Goal: Navigation & Orientation: Find specific page/section

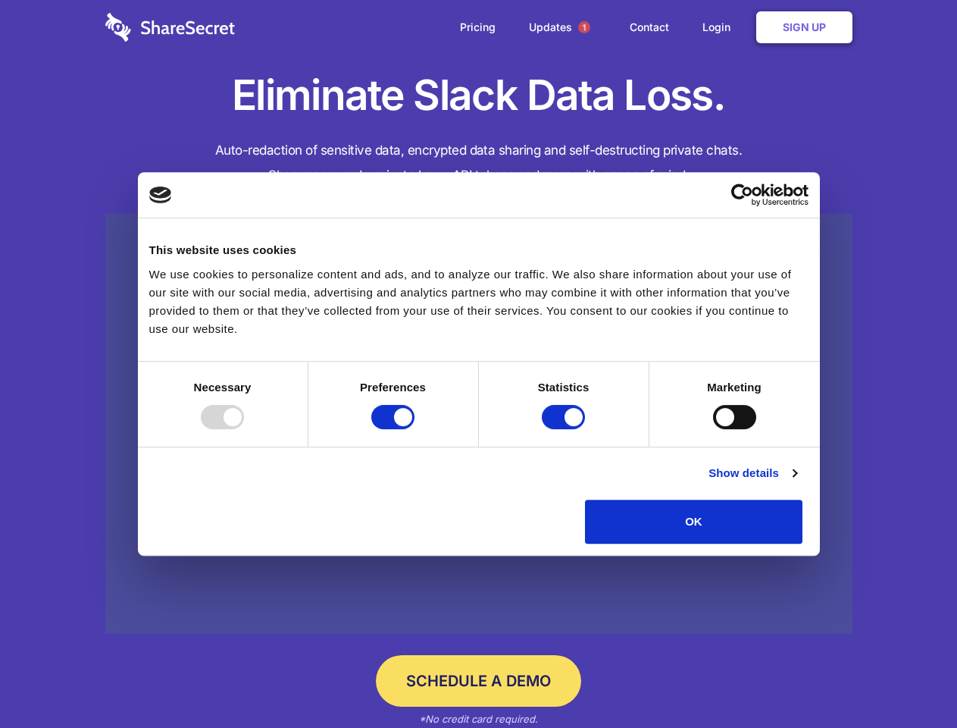
click at [244, 429] on div at bounding box center [222, 417] width 43 height 24
click at [415, 429] on input "Preferences" at bounding box center [392, 417] width 43 height 24
checkbox input "false"
click at [566, 429] on input "Statistics" at bounding box center [563, 417] width 43 height 24
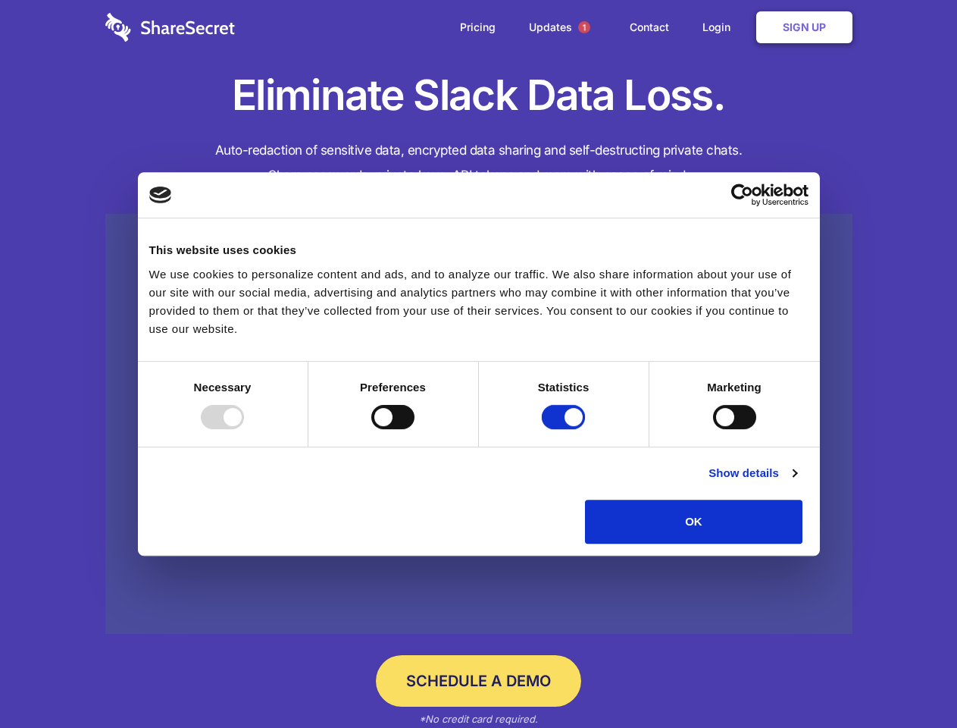
checkbox input "false"
click at [713, 429] on input "Marketing" at bounding box center [734, 417] width 43 height 24
checkbox input "true"
click at [797, 482] on link "Show details" at bounding box center [753, 473] width 88 height 18
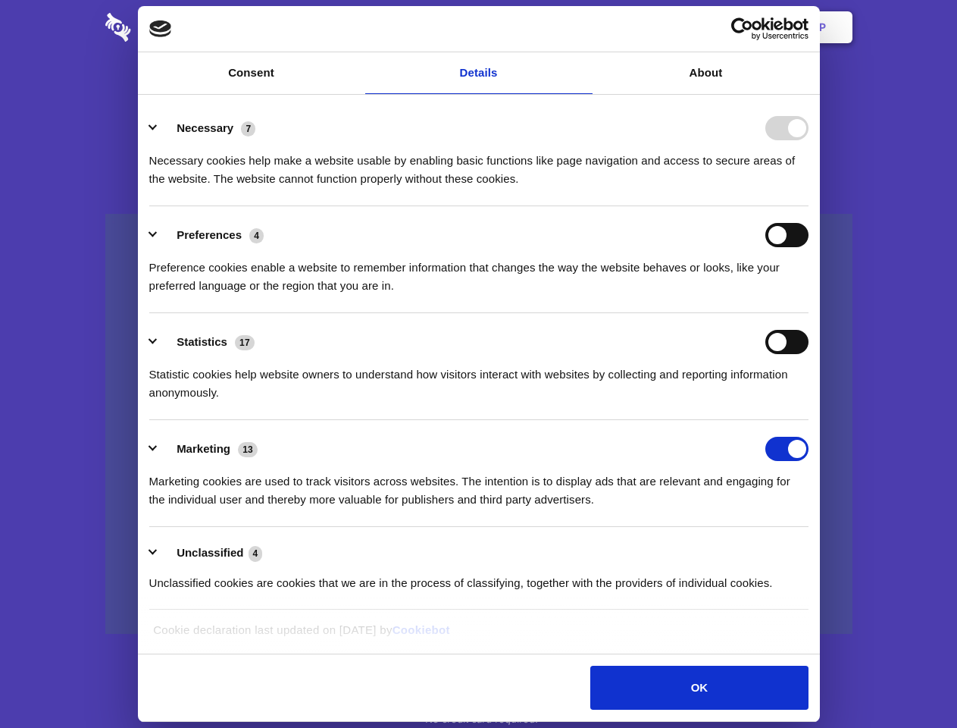
click at [809, 206] on li "Necessary 7 Necessary cookies help make a website usable by enabling basic func…" at bounding box center [479, 152] width 660 height 107
click at [584, 27] on span "1" at bounding box center [584, 27] width 12 height 12
